Goal: Task Accomplishment & Management: Manage account settings

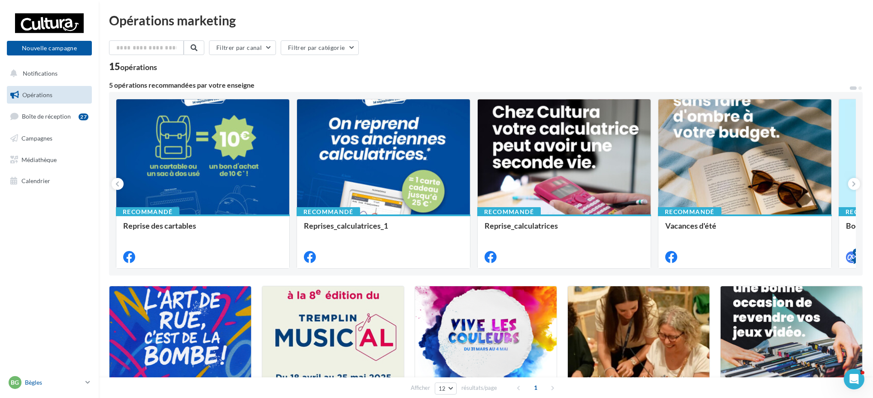
click at [77, 380] on p "Bègles" at bounding box center [53, 382] width 57 height 9
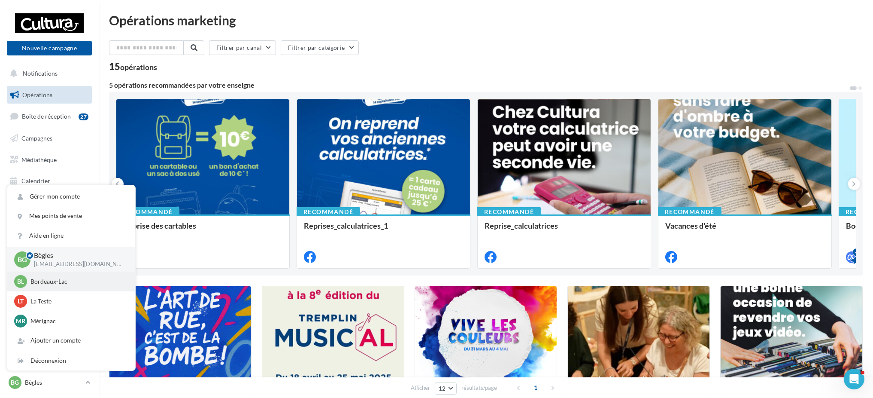
click at [54, 282] on p "Bordeaux-Lac" at bounding box center [77, 281] width 94 height 9
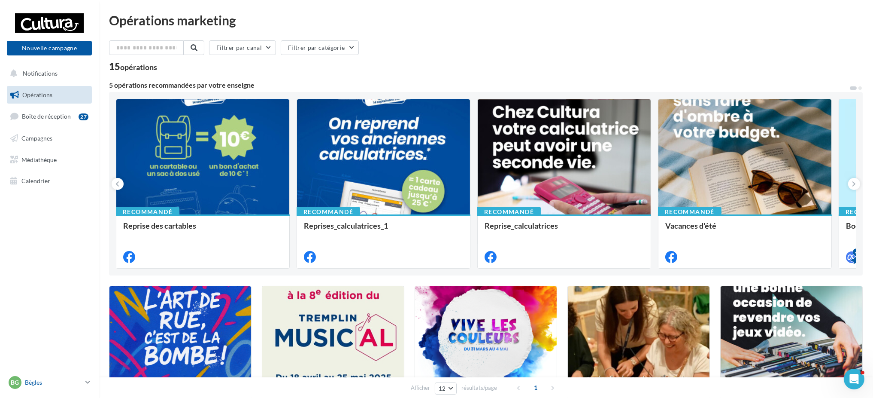
drag, startPoint x: 40, startPoint y: 386, endPoint x: 35, endPoint y: 381, distance: 7.0
click at [40, 386] on p "Bègles" at bounding box center [53, 382] width 57 height 9
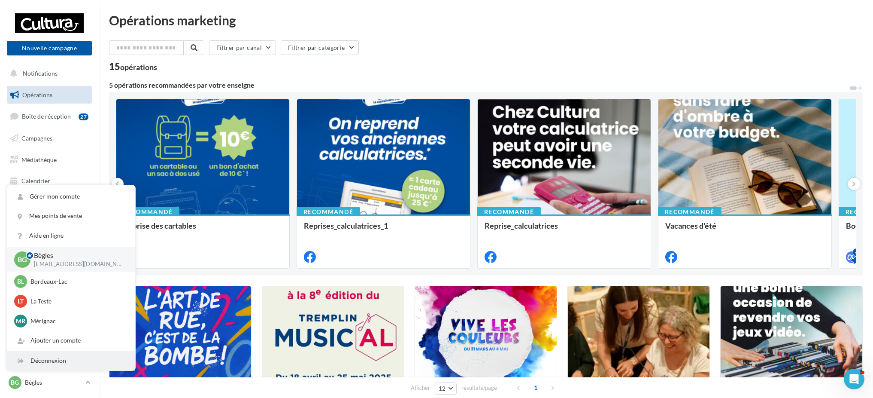
click at [34, 357] on div "Déconnexion" at bounding box center [71, 360] width 128 height 19
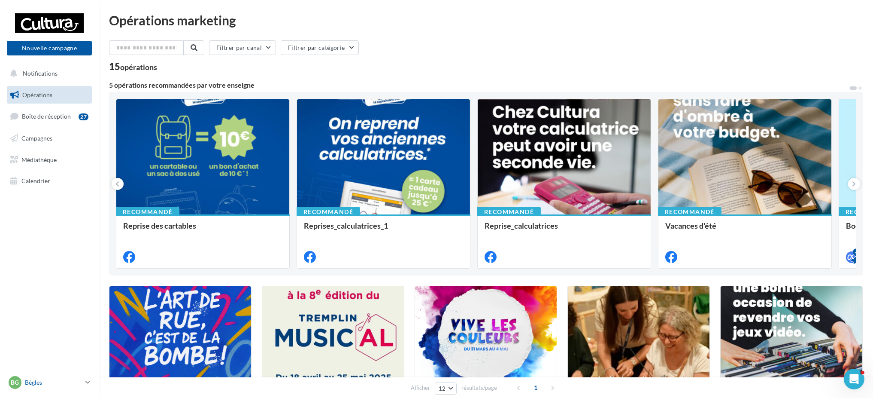
click at [55, 379] on p "Bègles" at bounding box center [53, 382] width 57 height 9
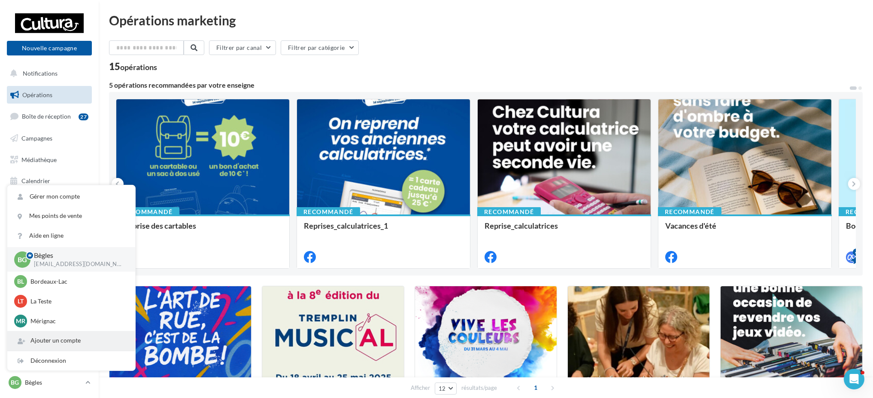
click at [66, 348] on div "Ajouter un compte" at bounding box center [71, 340] width 128 height 19
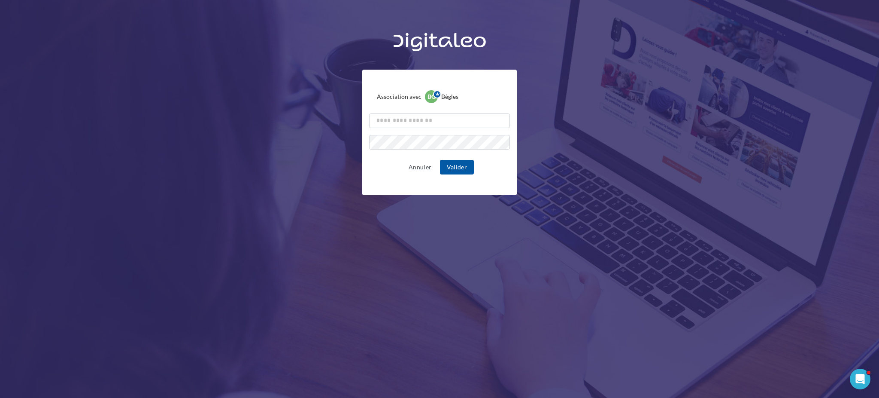
click at [419, 164] on button "Annuler" at bounding box center [420, 167] width 30 height 10
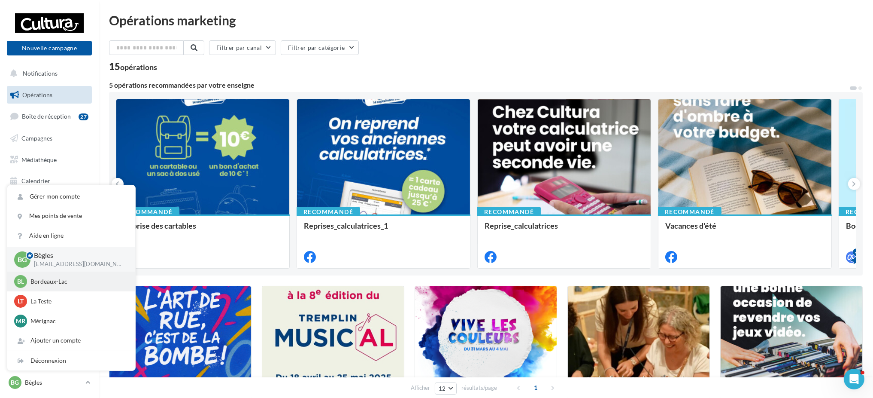
click at [43, 276] on div "[PERSON_NAME]-Lac [PERSON_NAME][EMAIL_ADDRESS][DOMAIN_NAME]" at bounding box center [71, 281] width 114 height 13
